Goal: Book appointment/travel/reservation

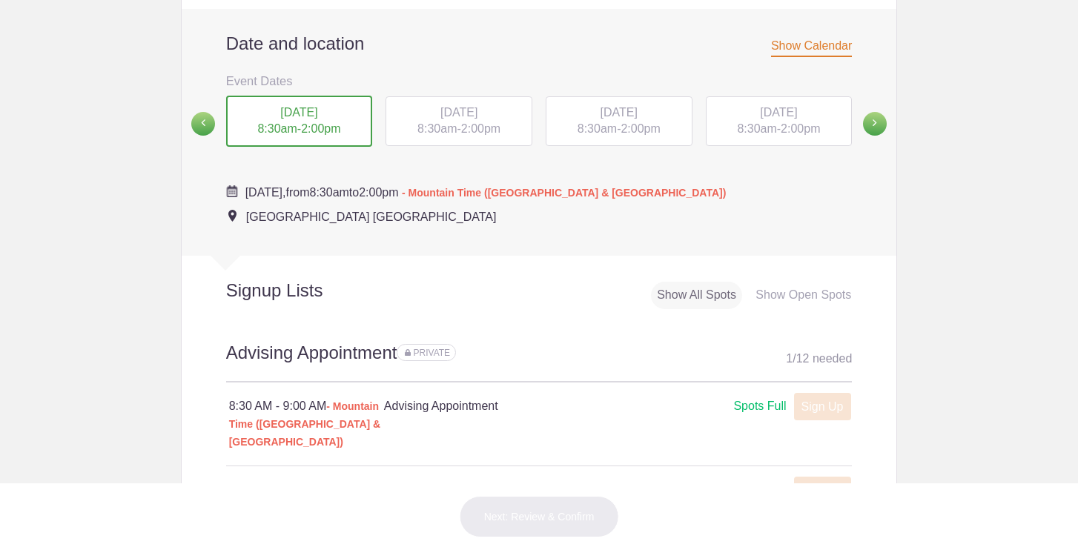
scroll to position [587, 0]
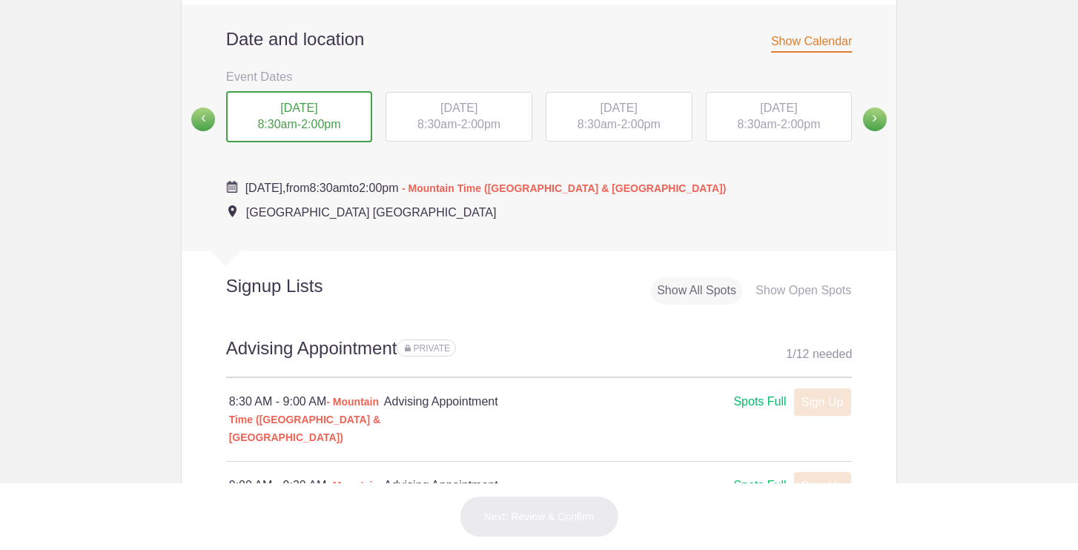
click at [308, 118] on span "2:00pm" at bounding box center [320, 124] width 39 height 13
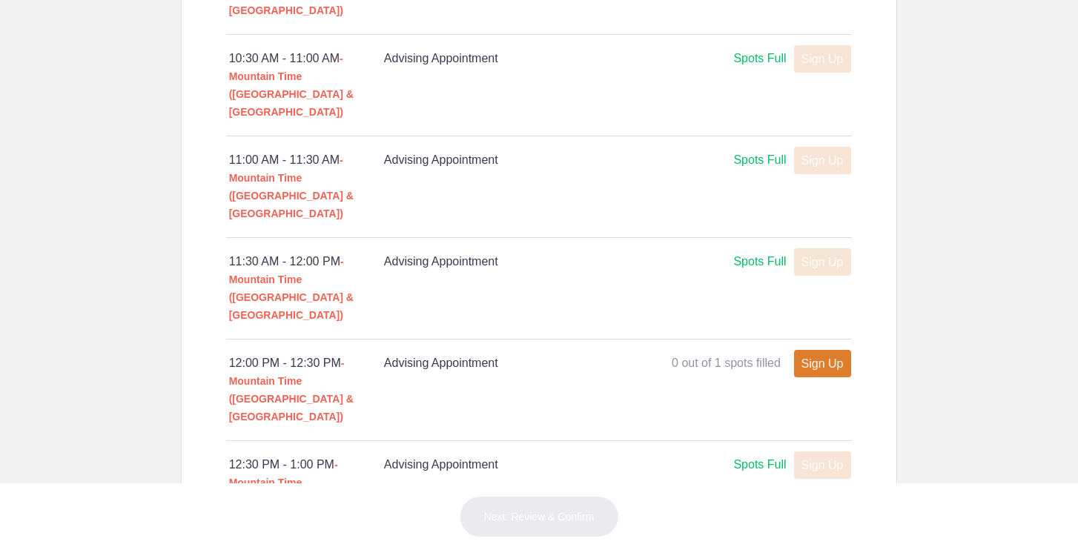
scroll to position [1224, 0]
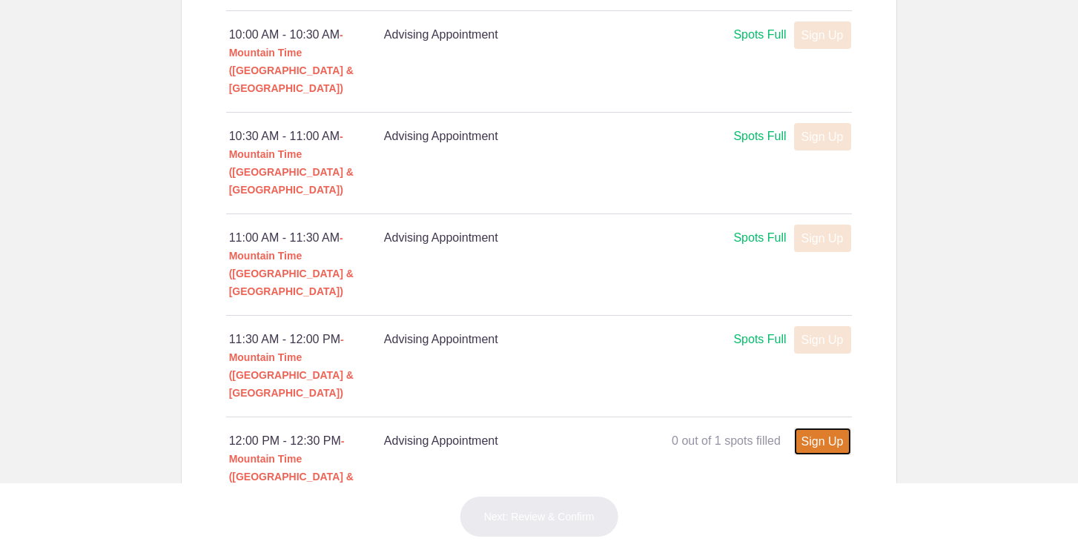
click at [823, 428] on link "Sign Up" at bounding box center [822, 441] width 57 height 27
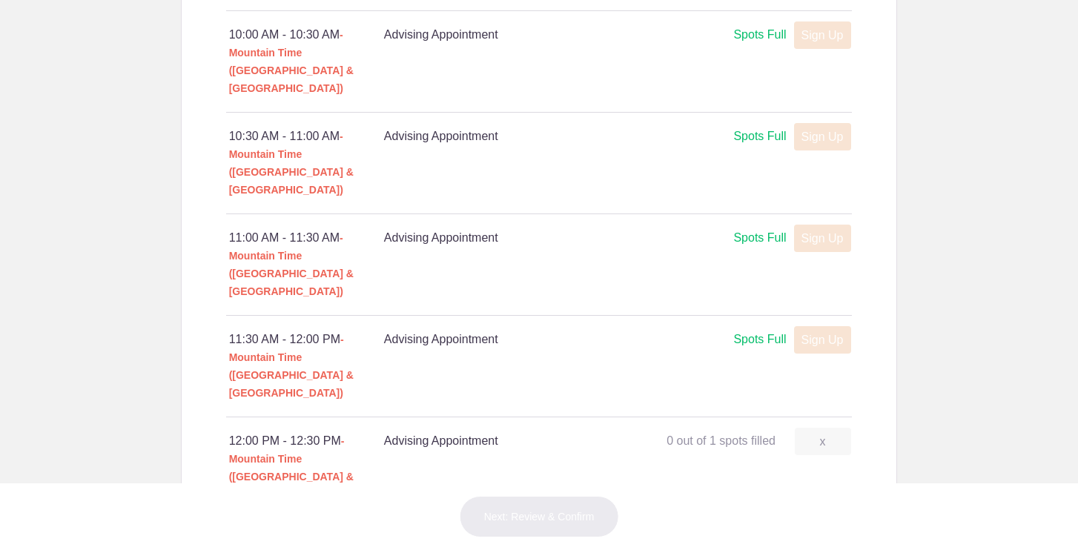
type input "1"
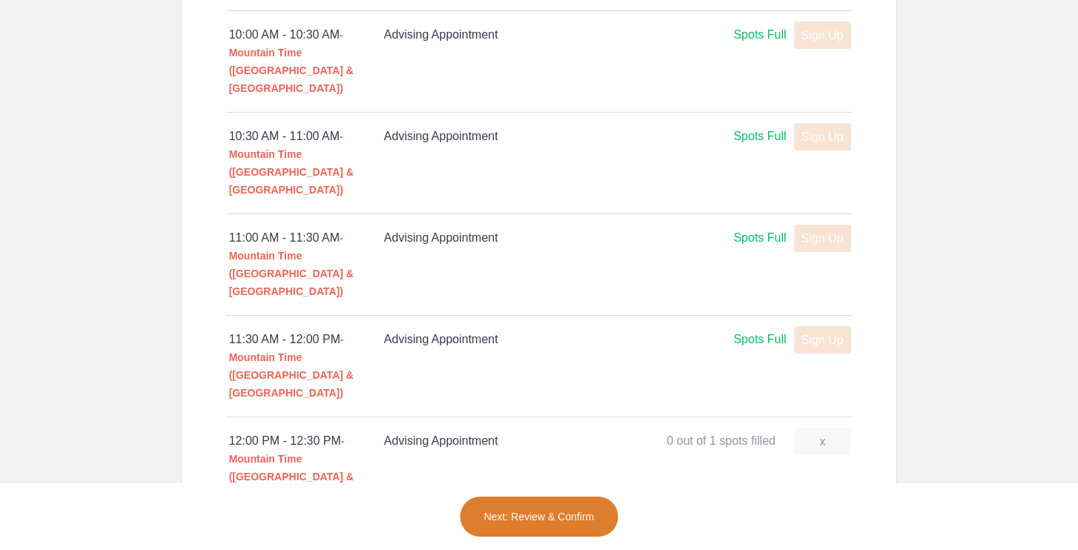
click at [550, 515] on button "Next: Review & Confirm" at bounding box center [539, 517] width 159 height 42
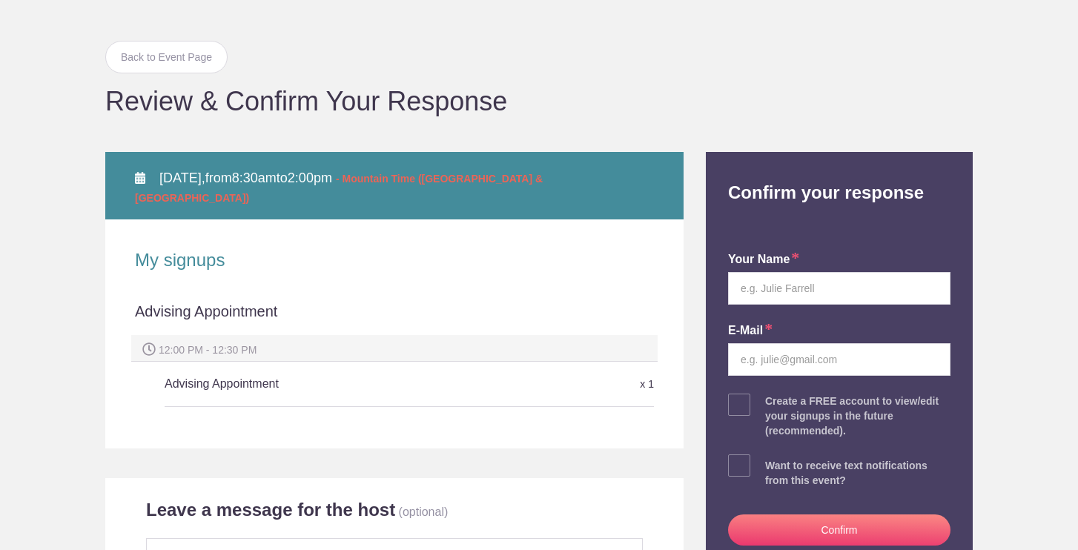
scroll to position [115, 0]
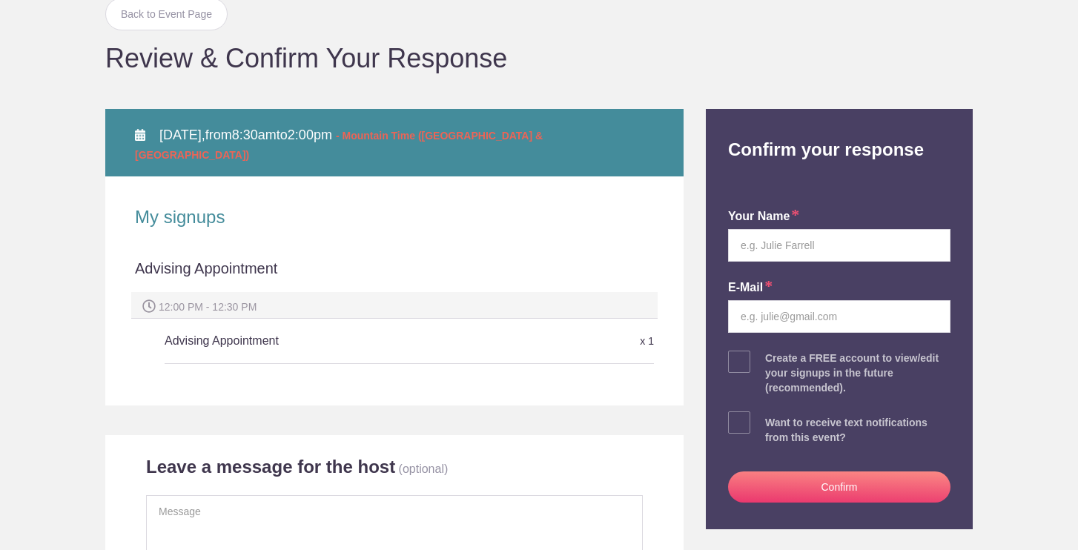
click at [417, 326] on h5 "Advising Appointment" at bounding box center [328, 341] width 326 height 30
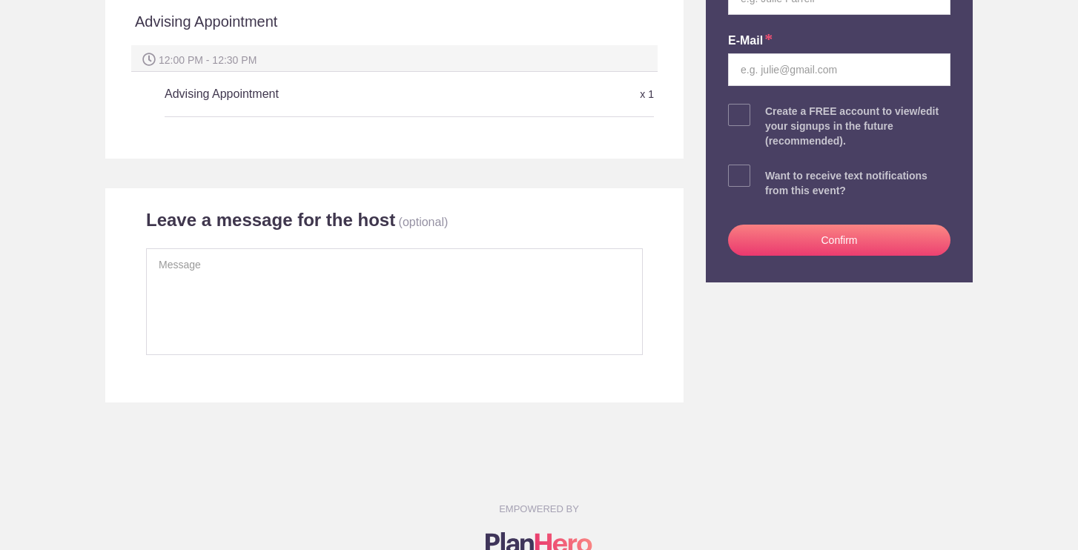
scroll to position [347, 0]
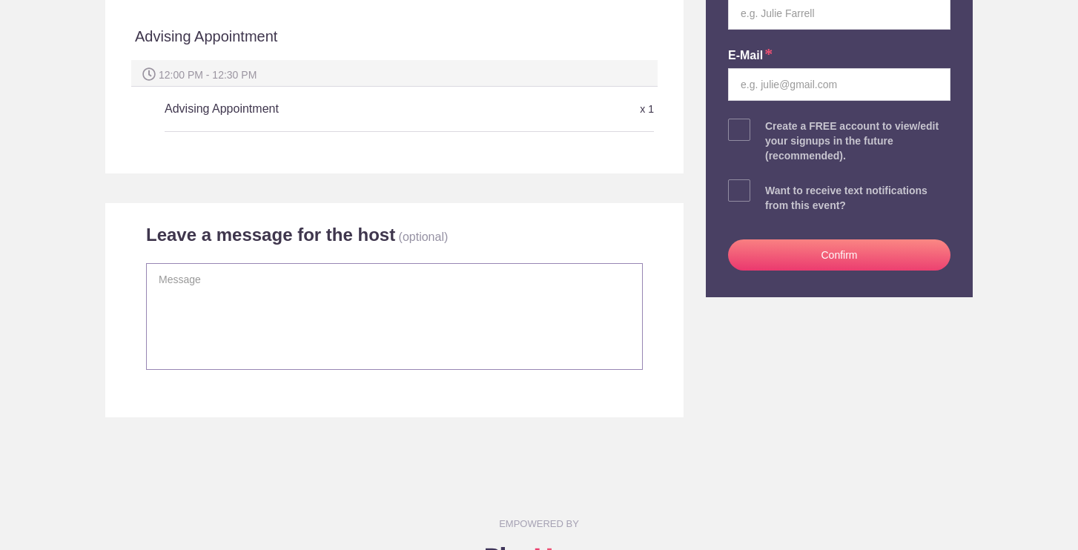
click at [314, 293] on textarea at bounding box center [394, 316] width 497 height 107
type textarea "G"
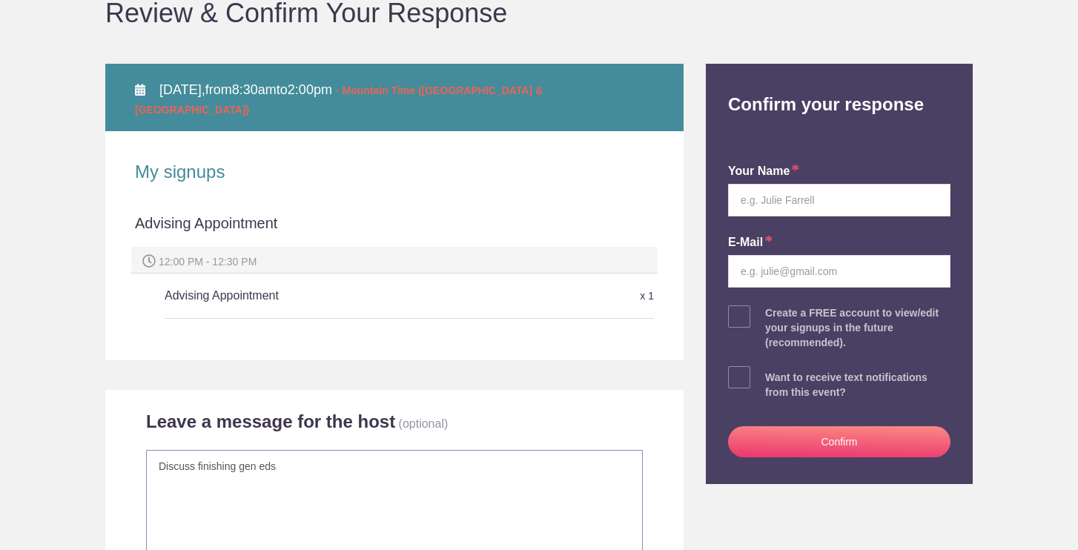
scroll to position [158, 0]
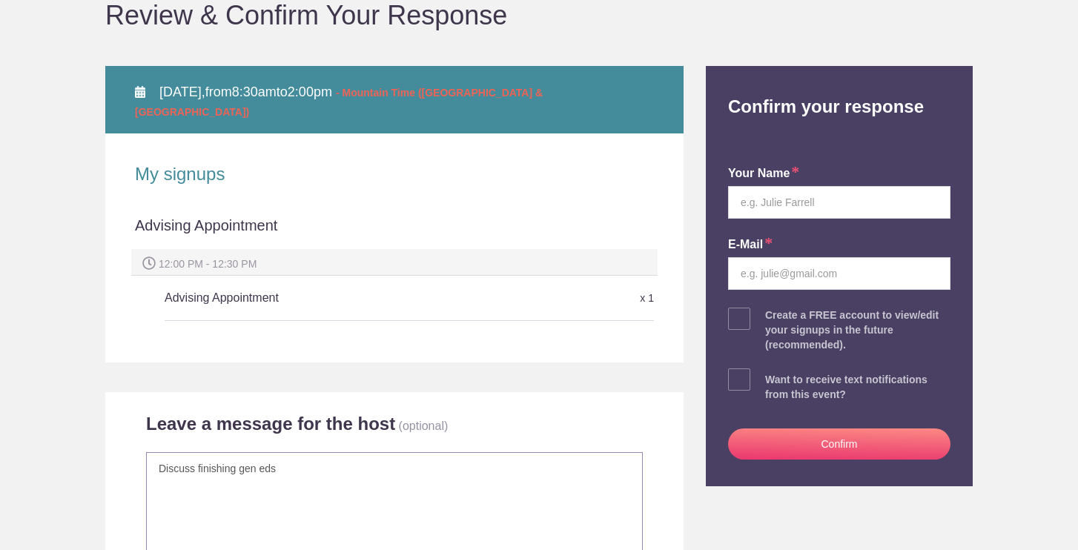
type textarea "Discuss finishing gen eds"
click at [851, 202] on input "text" at bounding box center [839, 202] width 223 height 33
type input "[PERSON_NAME]"
click at [849, 277] on input "email" at bounding box center [839, 273] width 223 height 33
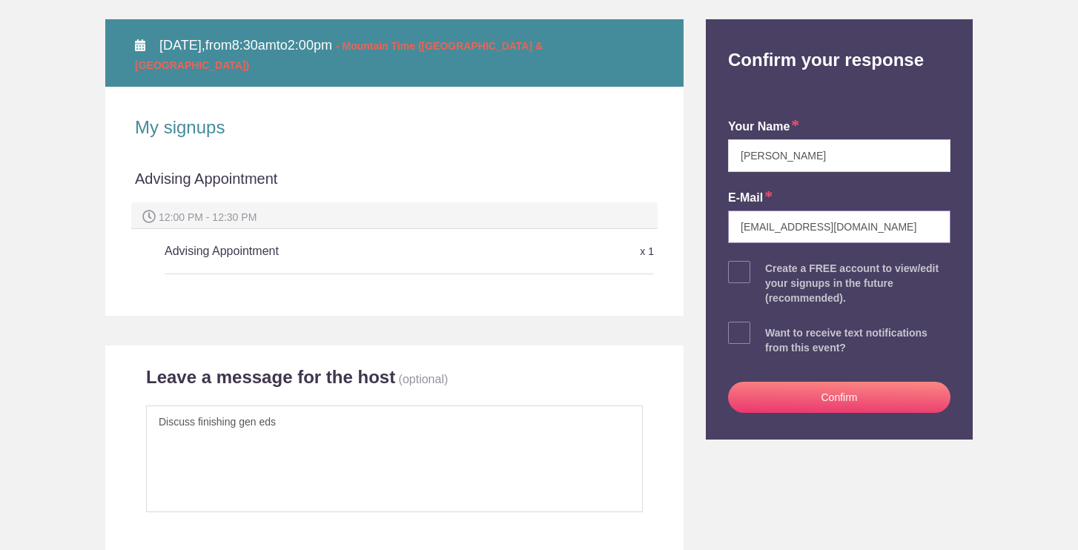
scroll to position [205, 0]
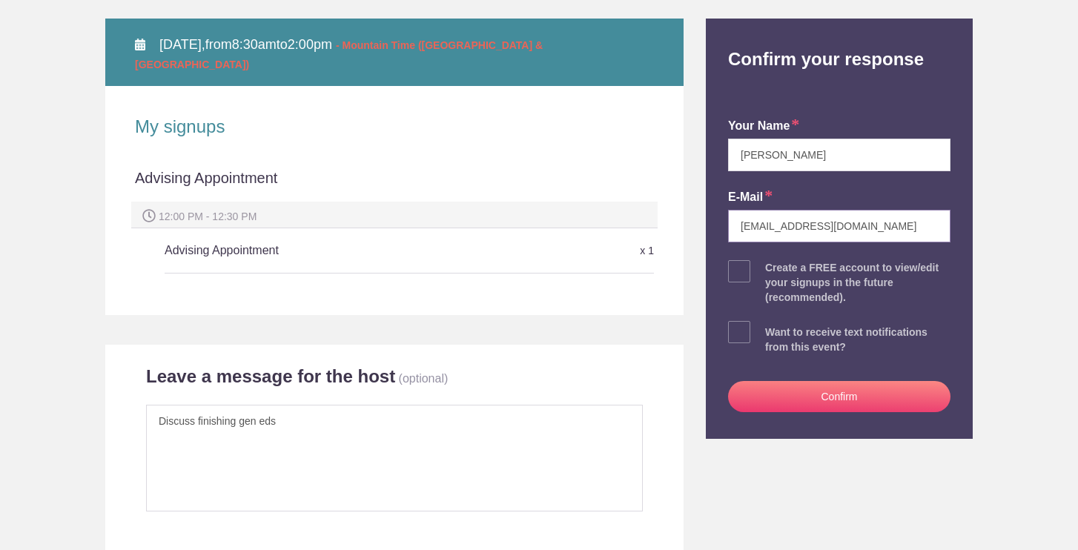
type input "hm15811@ms.wasatch.edu"
click at [887, 401] on button "Confirm" at bounding box center [839, 396] width 223 height 31
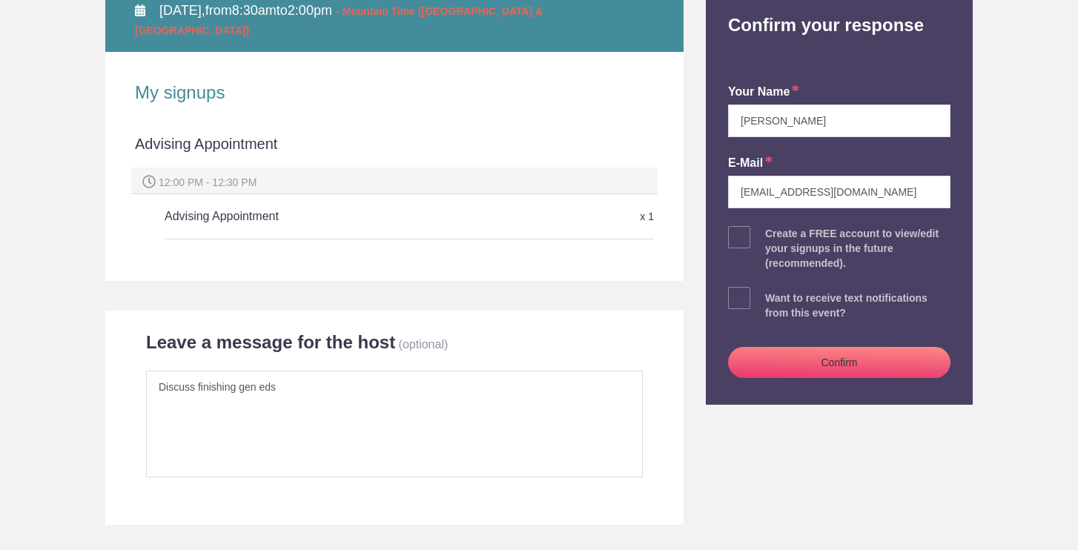
scroll to position [241, 0]
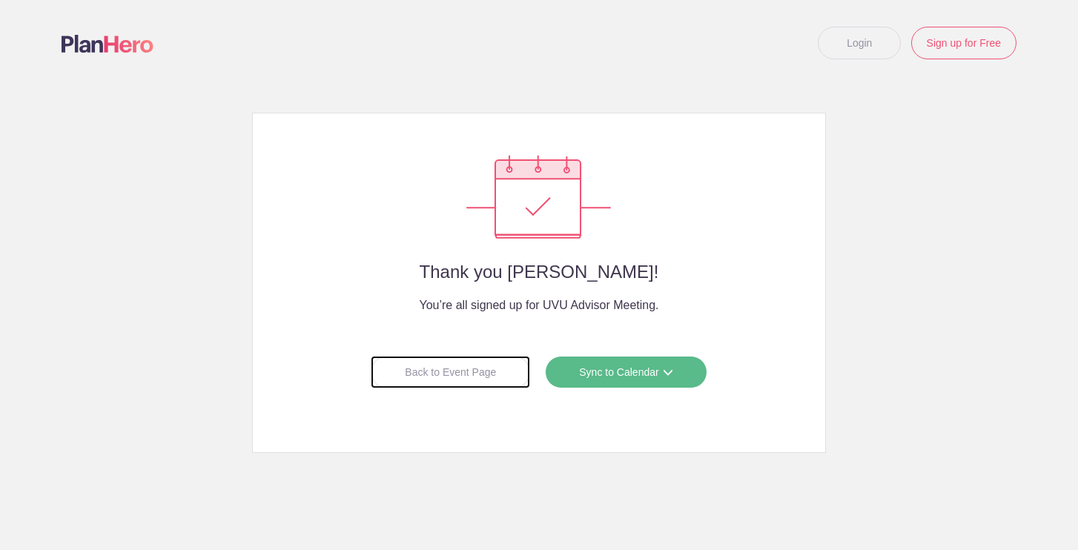
click at [465, 366] on div "Back to Event Page" at bounding box center [450, 372] width 159 height 33
